Goal: Transaction & Acquisition: Download file/media

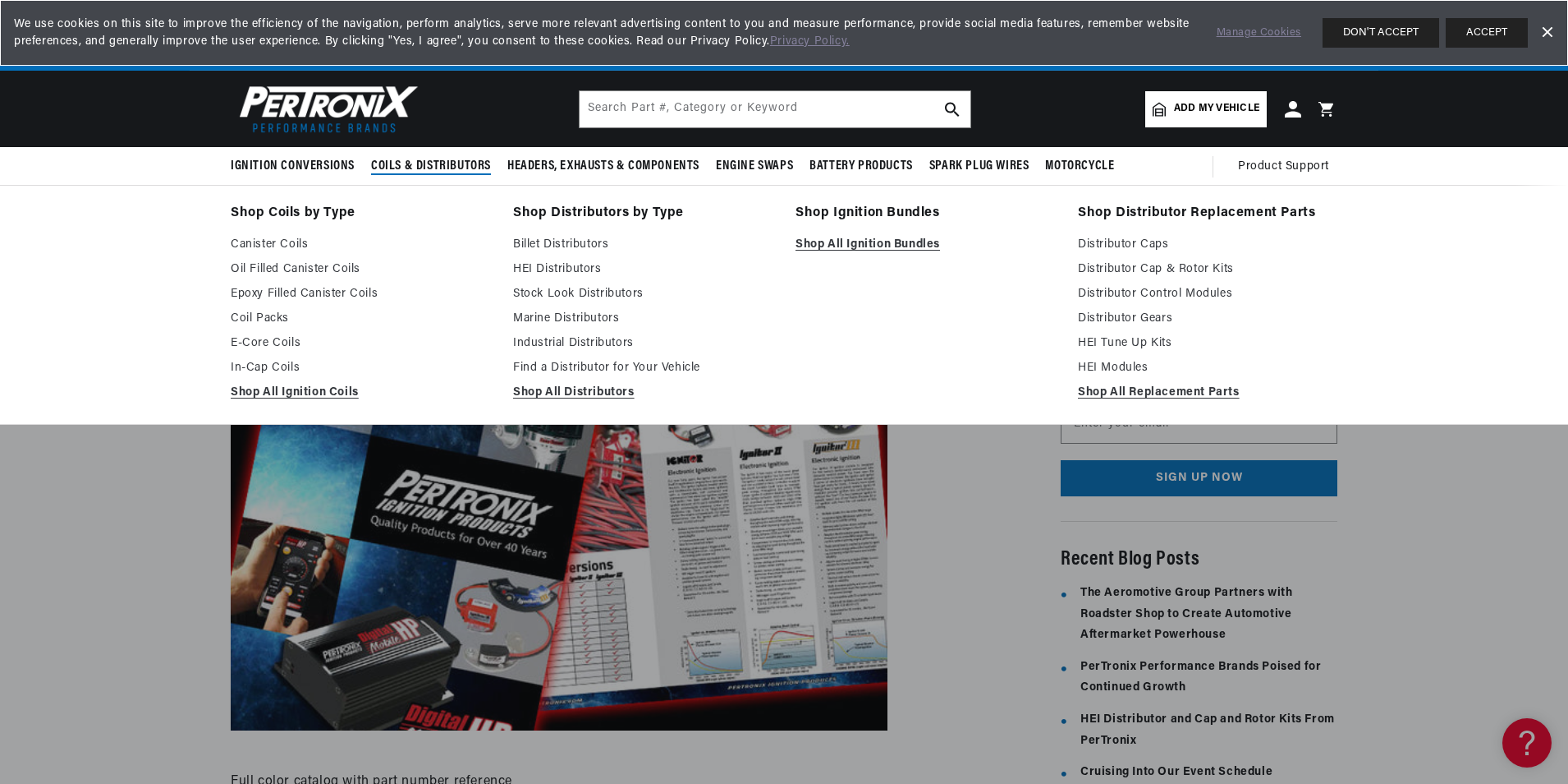
click at [431, 160] on span "Coils & Distributors" at bounding box center [431, 166] width 120 height 17
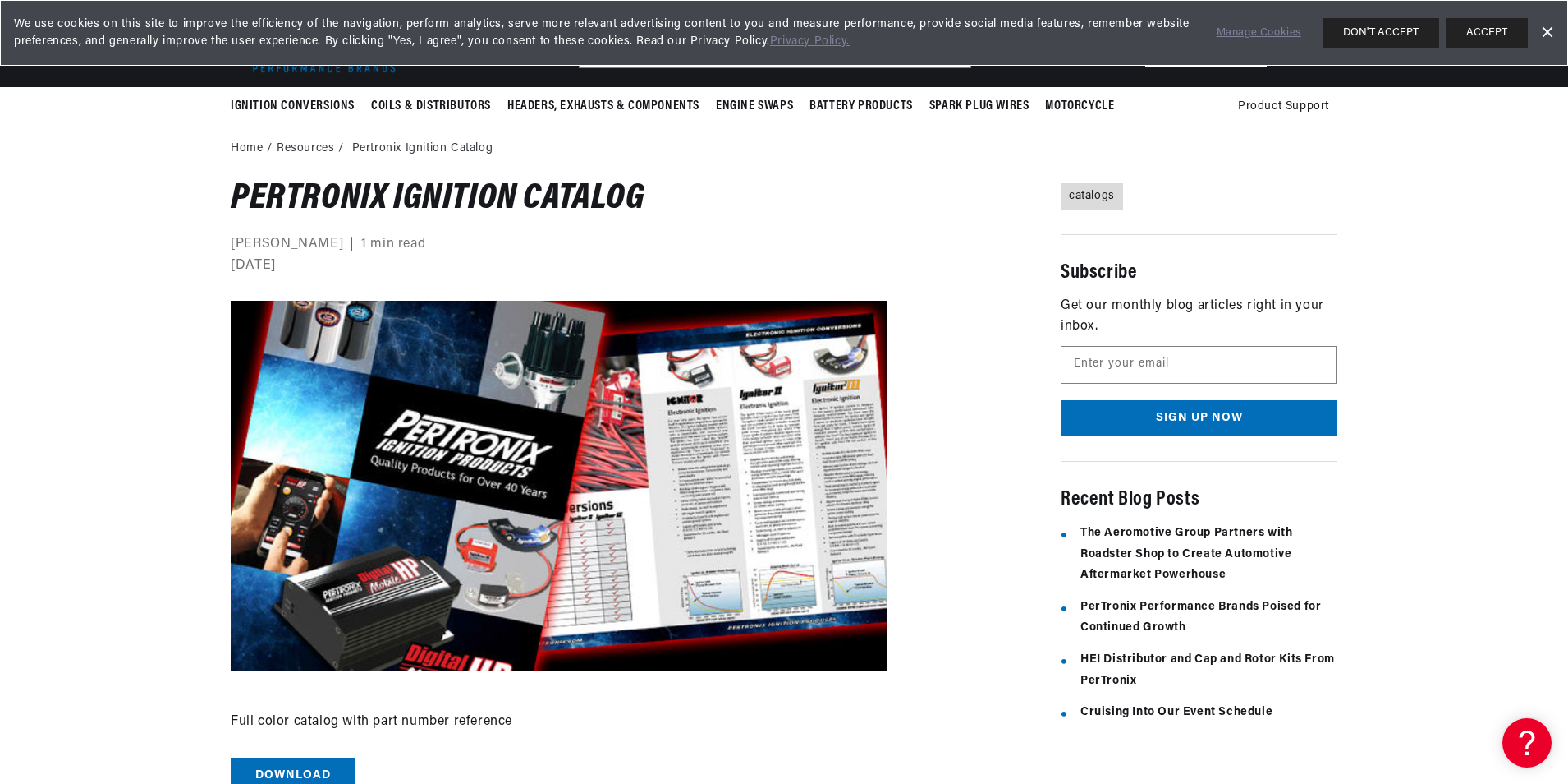
scroll to position [73, 0]
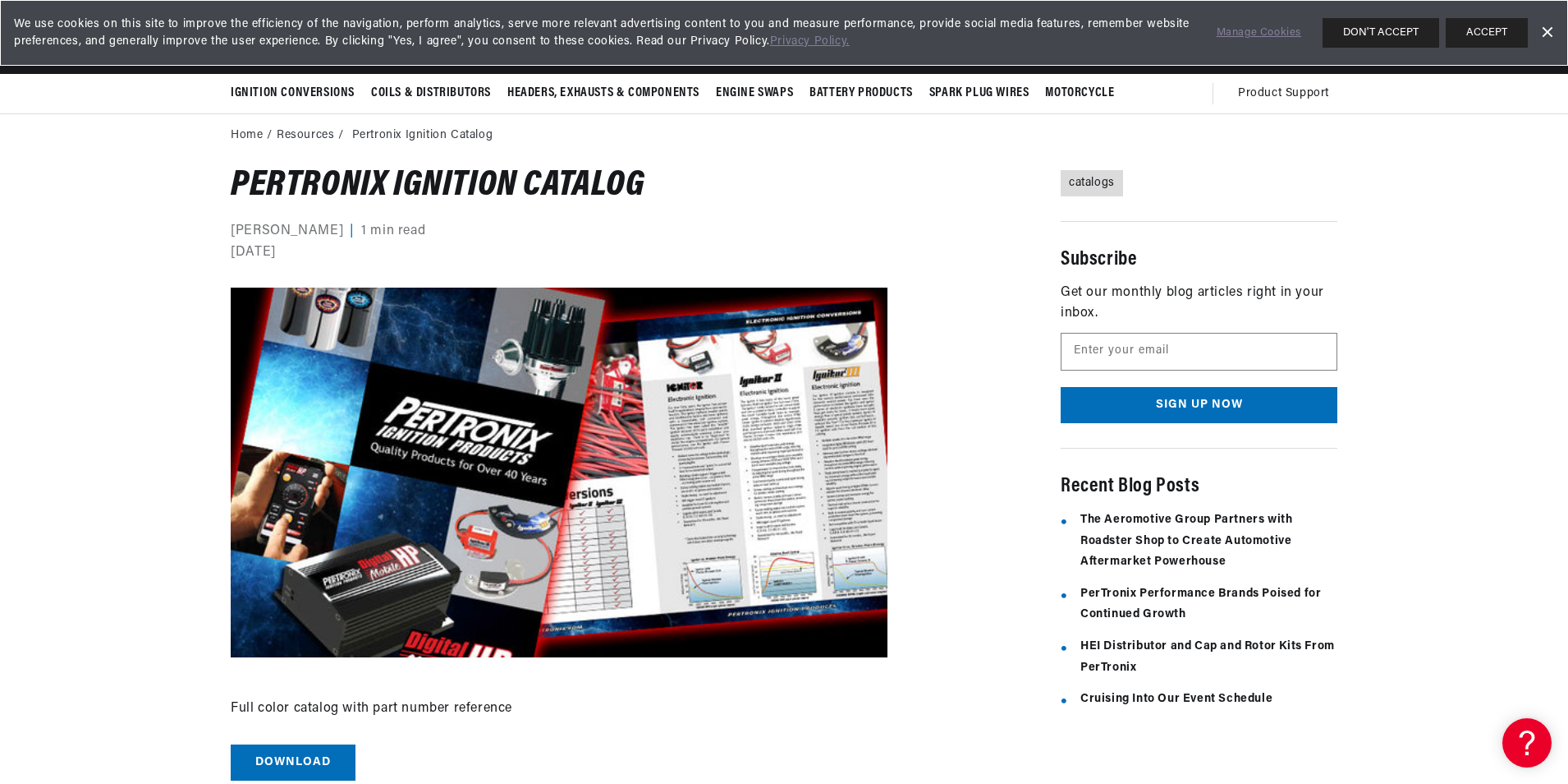
click at [594, 500] on img at bounding box center [559, 472] width 657 height 369
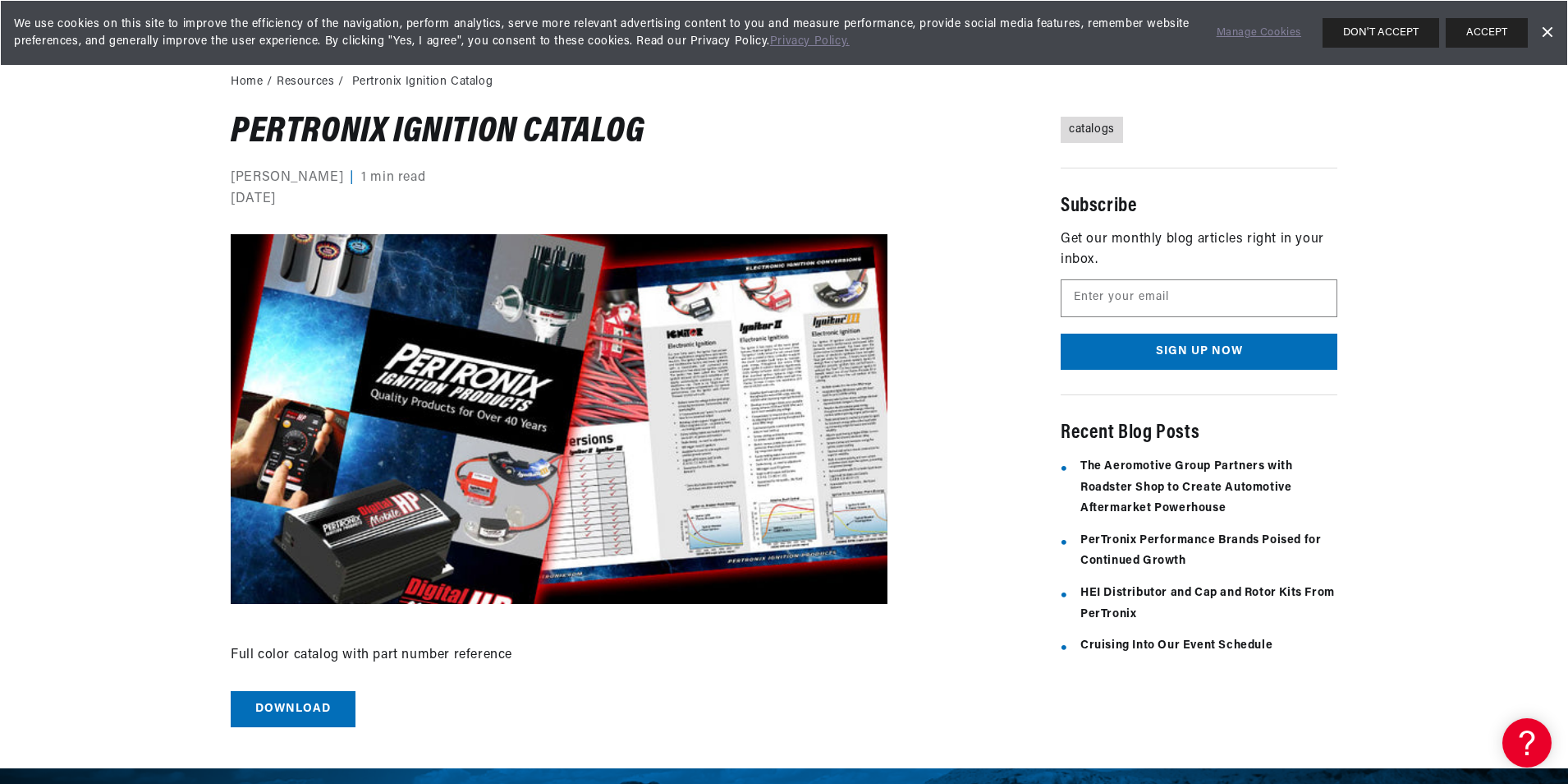
scroll to position [155, 0]
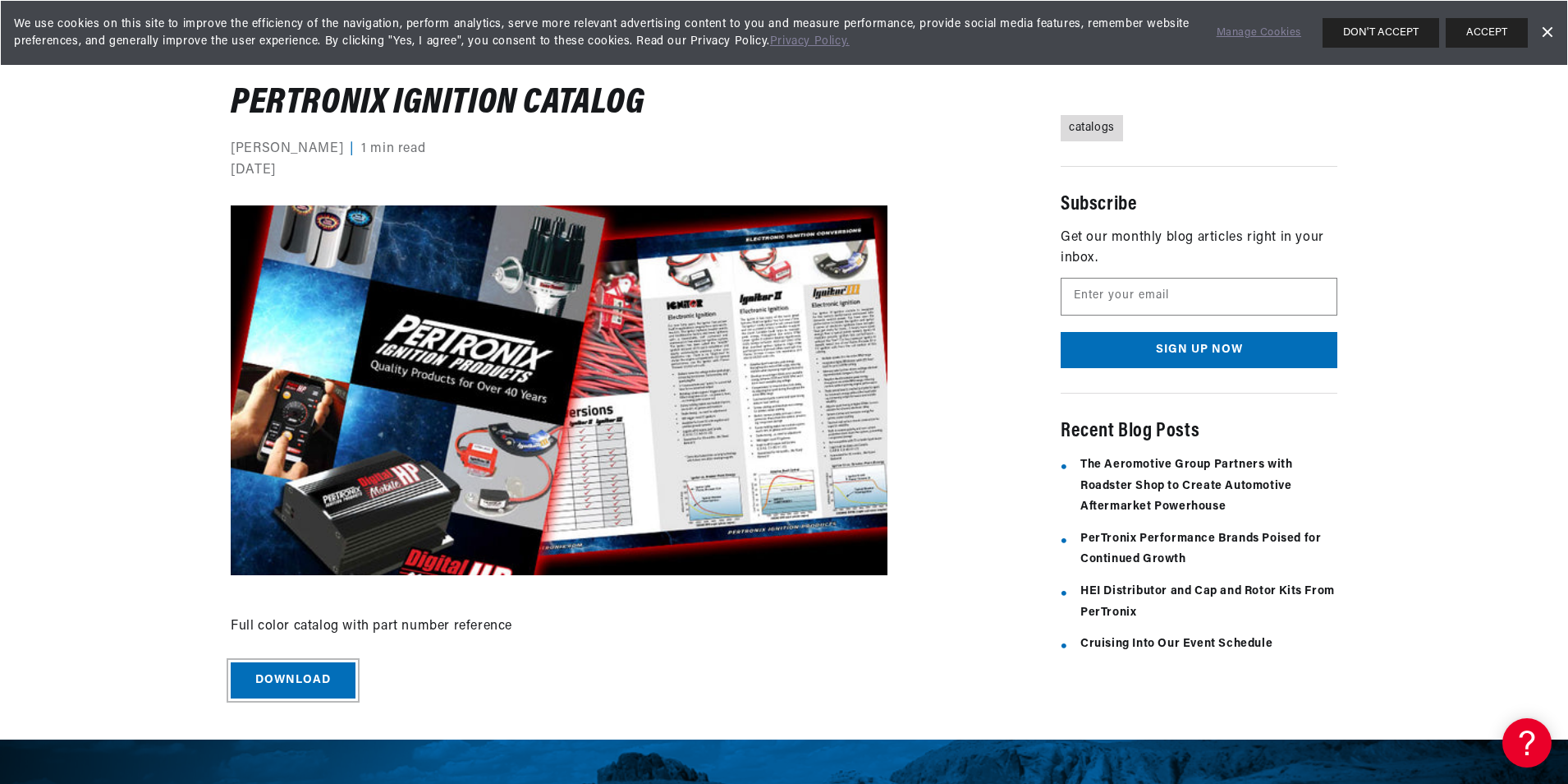
click at [294, 676] on link "Download" at bounding box center [293, 680] width 125 height 37
drag, startPoint x: 233, startPoint y: 90, endPoint x: 380, endPoint y: 99, distance: 147.3
click at [380, 99] on h1 "Pertronix Ignition Catalog" at bounding box center [559, 104] width 657 height 32
drag, startPoint x: 380, startPoint y: 99, endPoint x: 345, endPoint y: 107, distance: 35.9
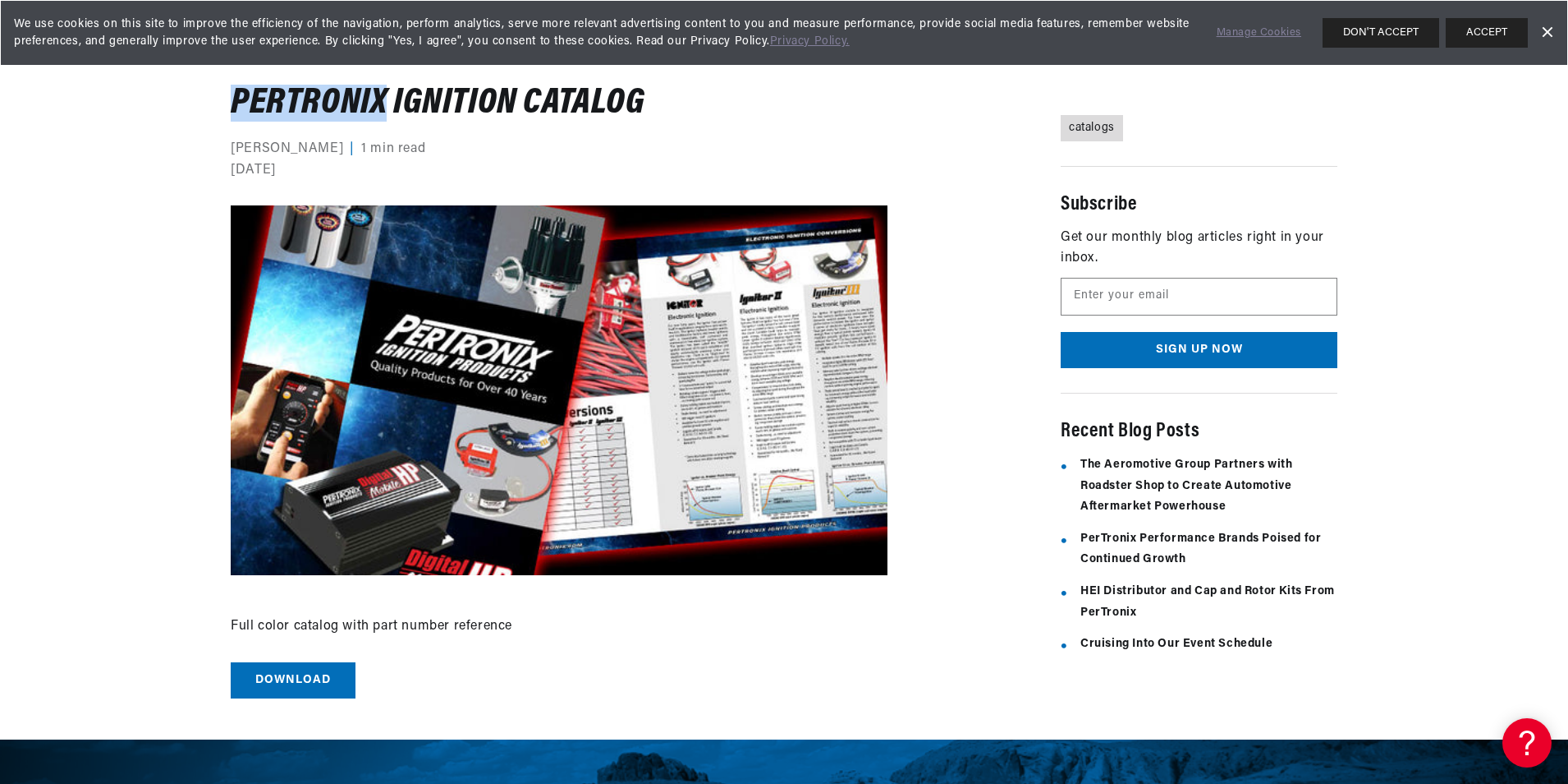
copy h1 "Pertronix"
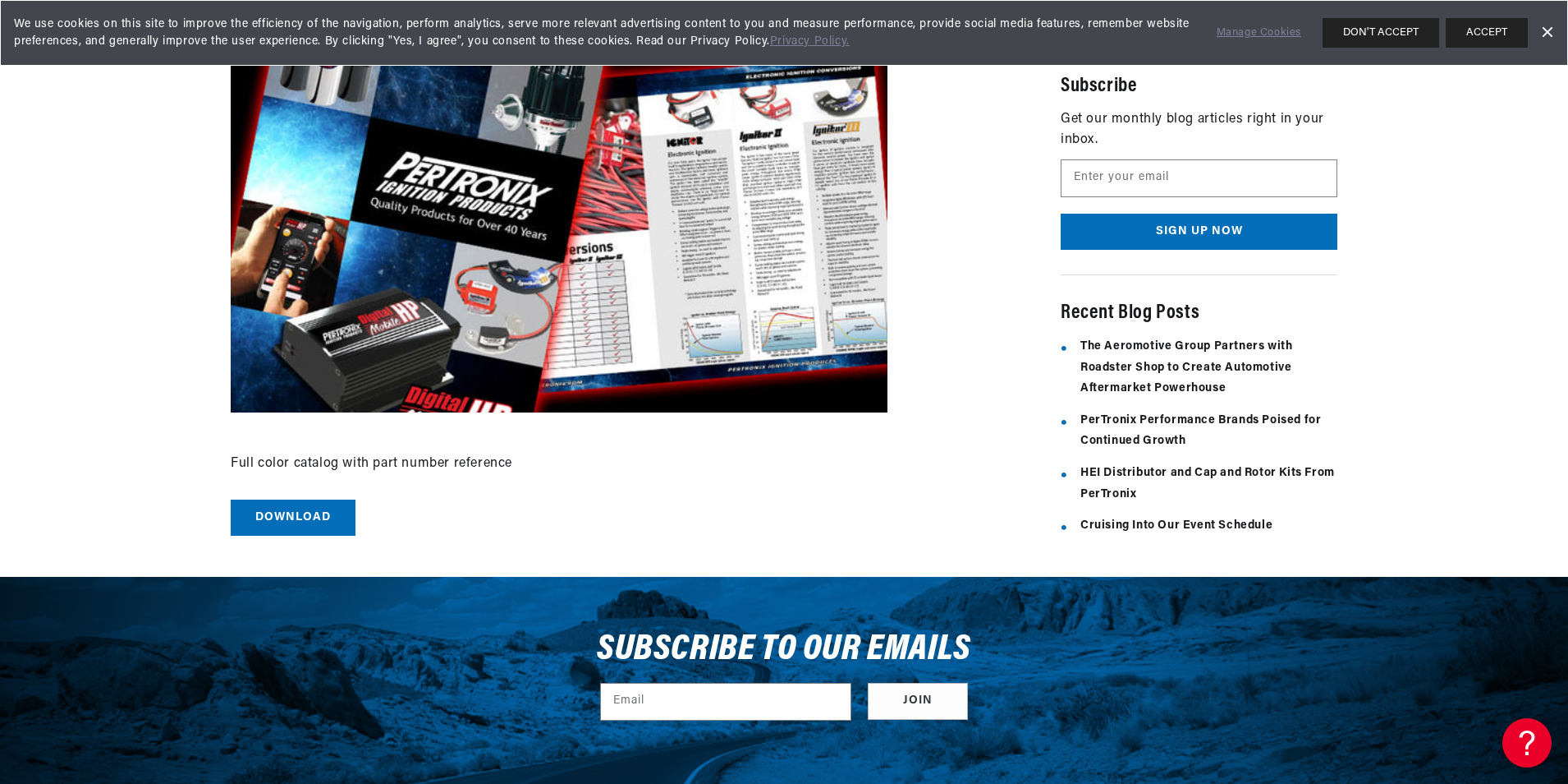
scroll to position [328, 0]
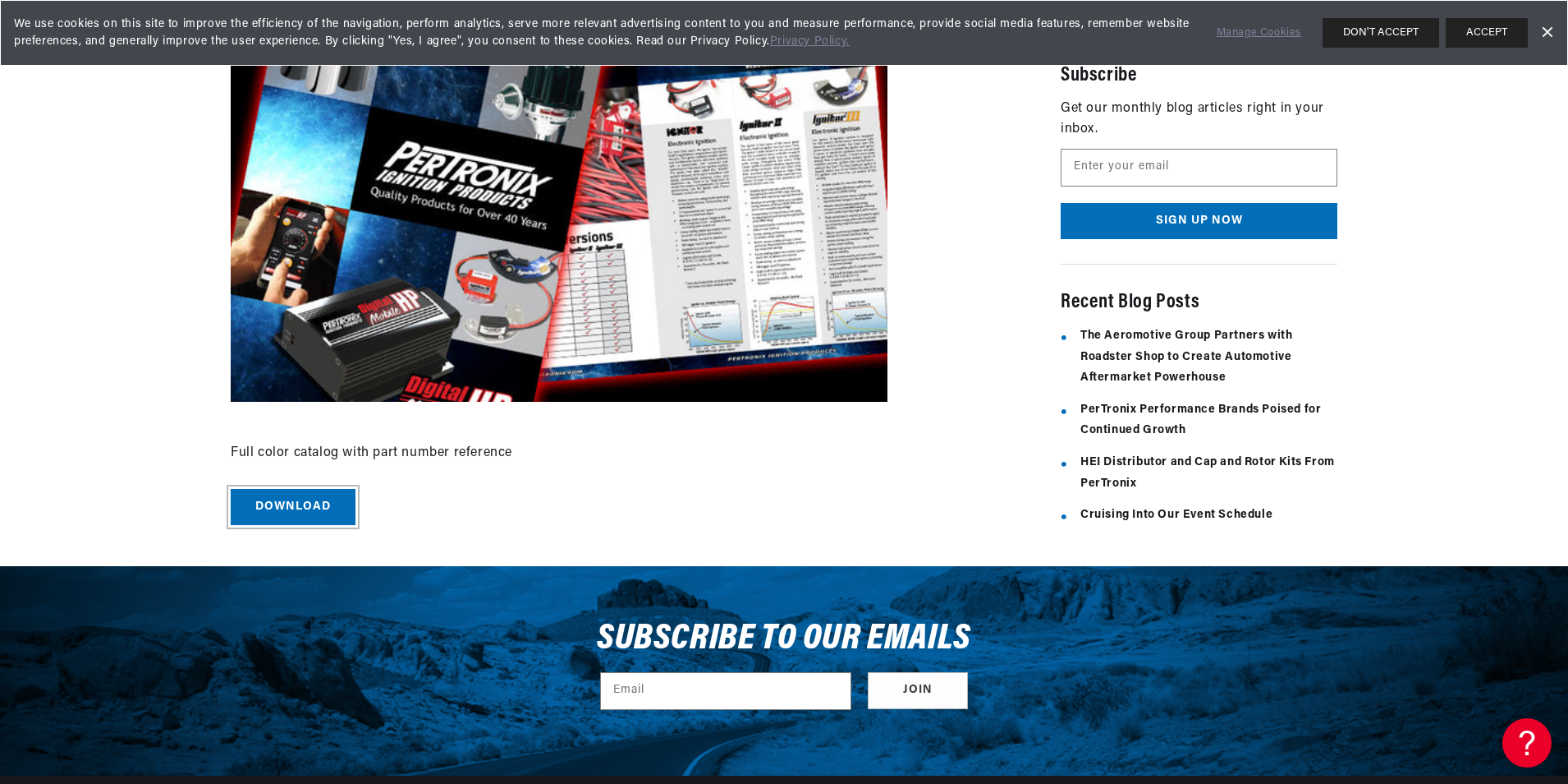
click at [293, 513] on link "Download" at bounding box center [293, 507] width 125 height 37
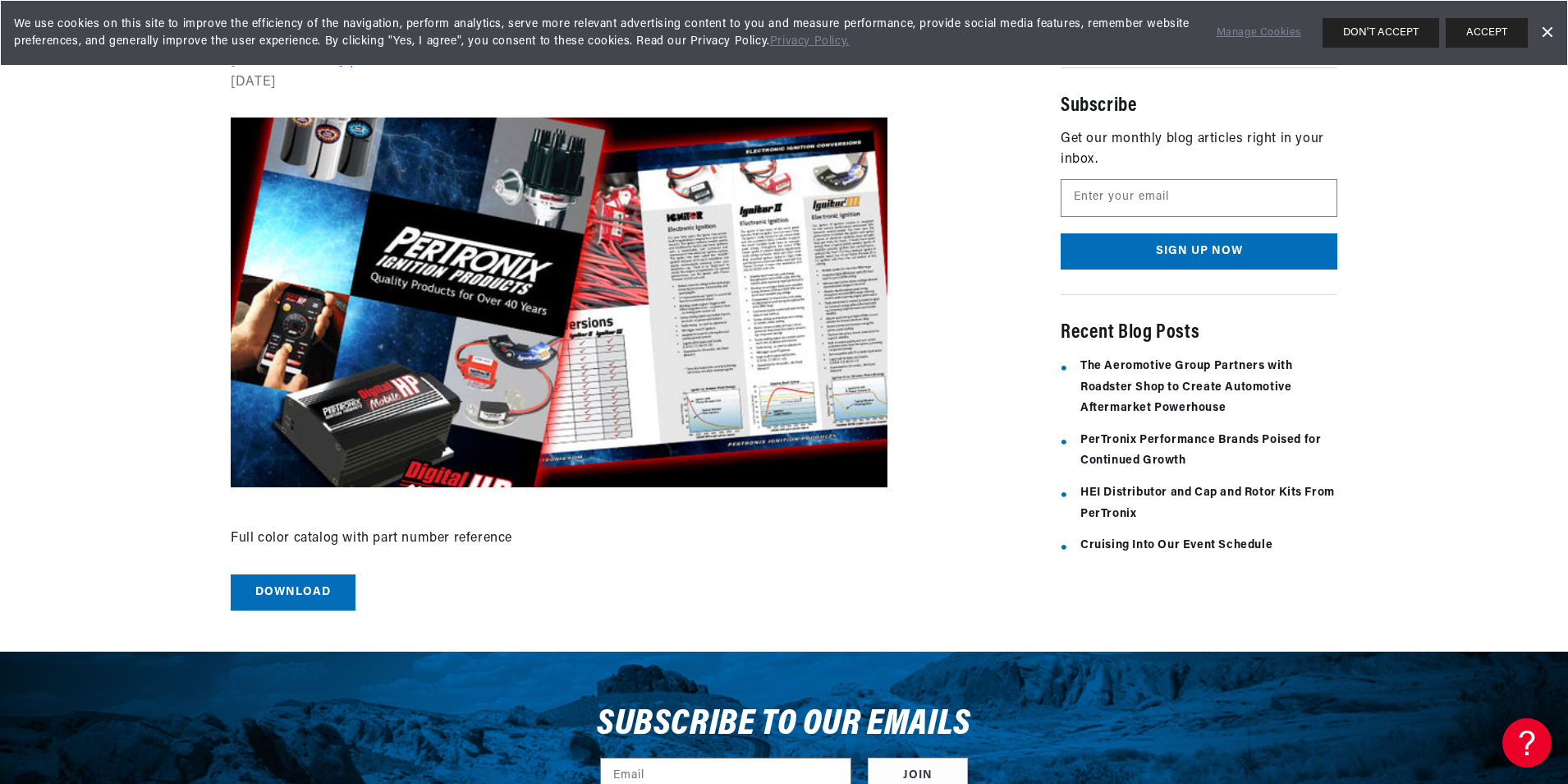
scroll to position [247, 0]
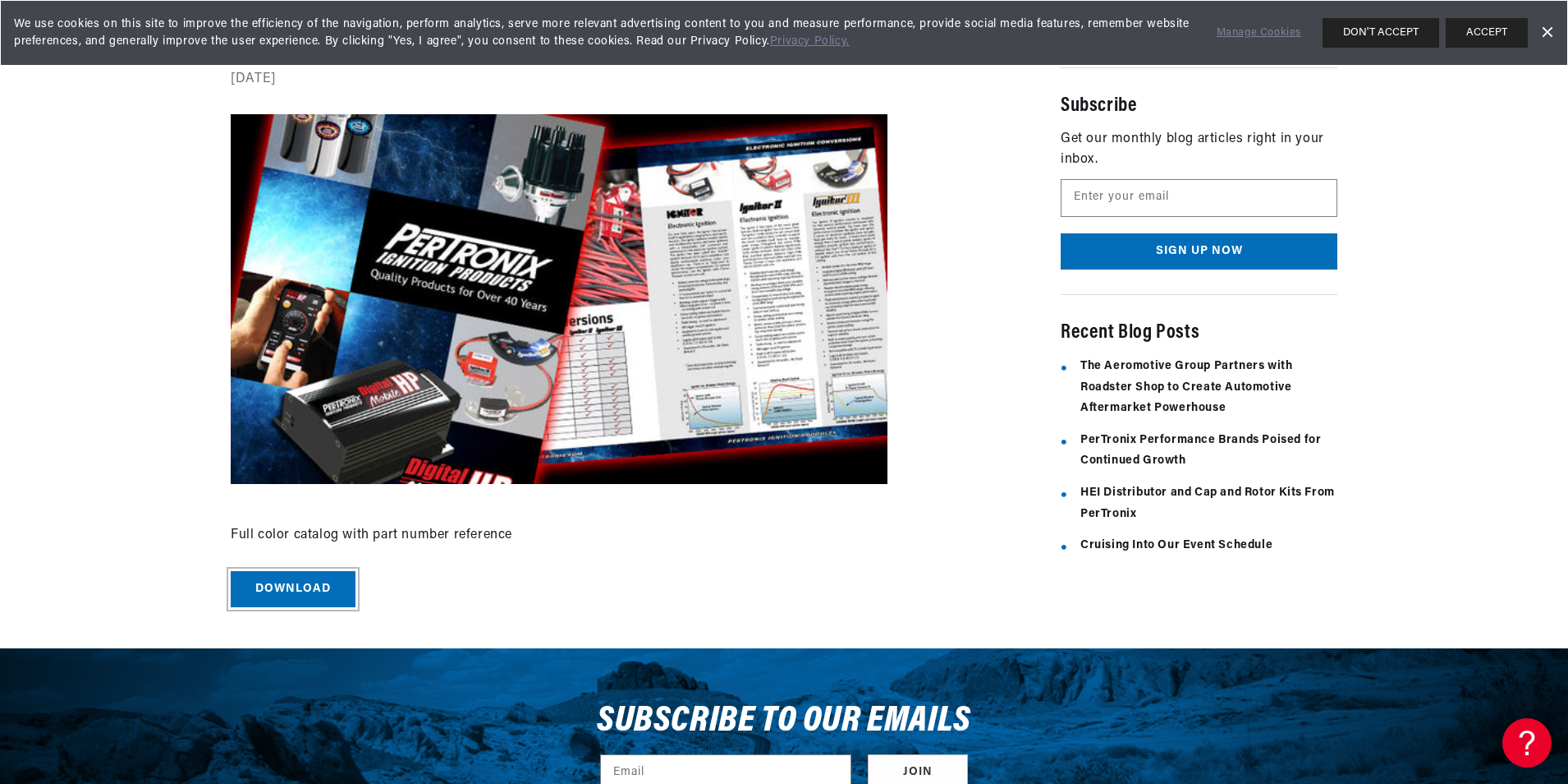
click at [271, 580] on link "Download" at bounding box center [293, 589] width 125 height 37
